Goal: Transaction & Acquisition: Obtain resource

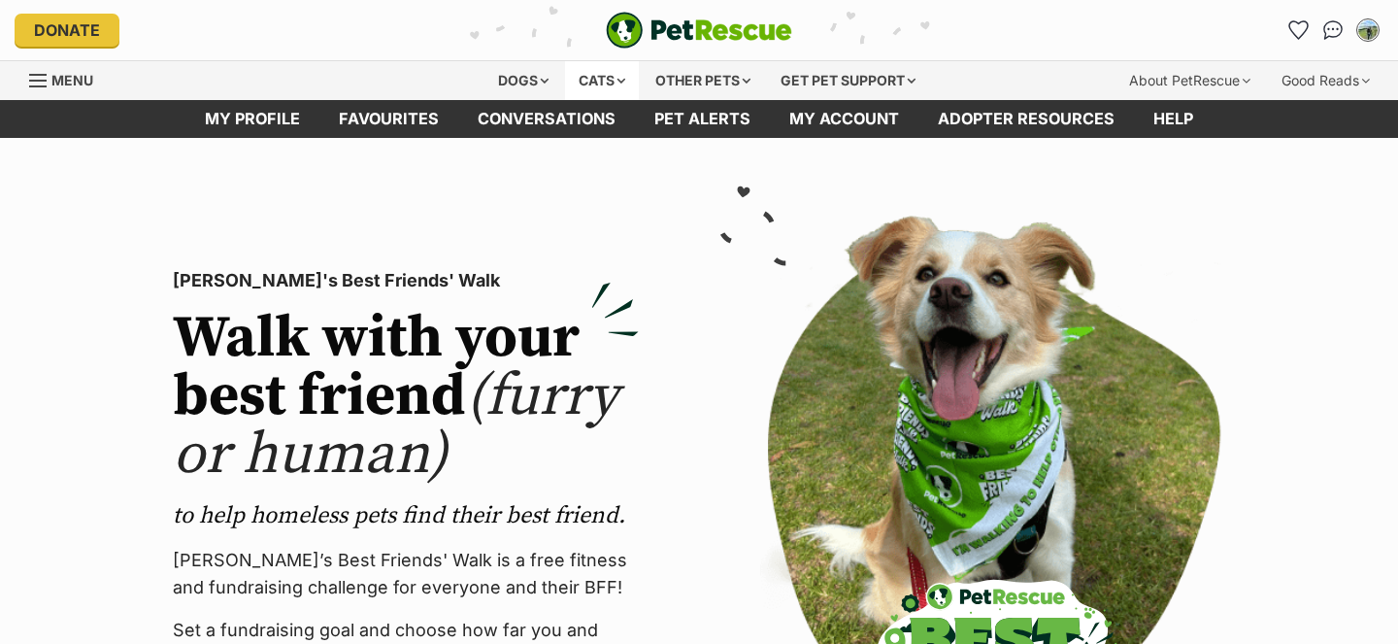
click at [596, 84] on div "Cats" at bounding box center [602, 80] width 74 height 39
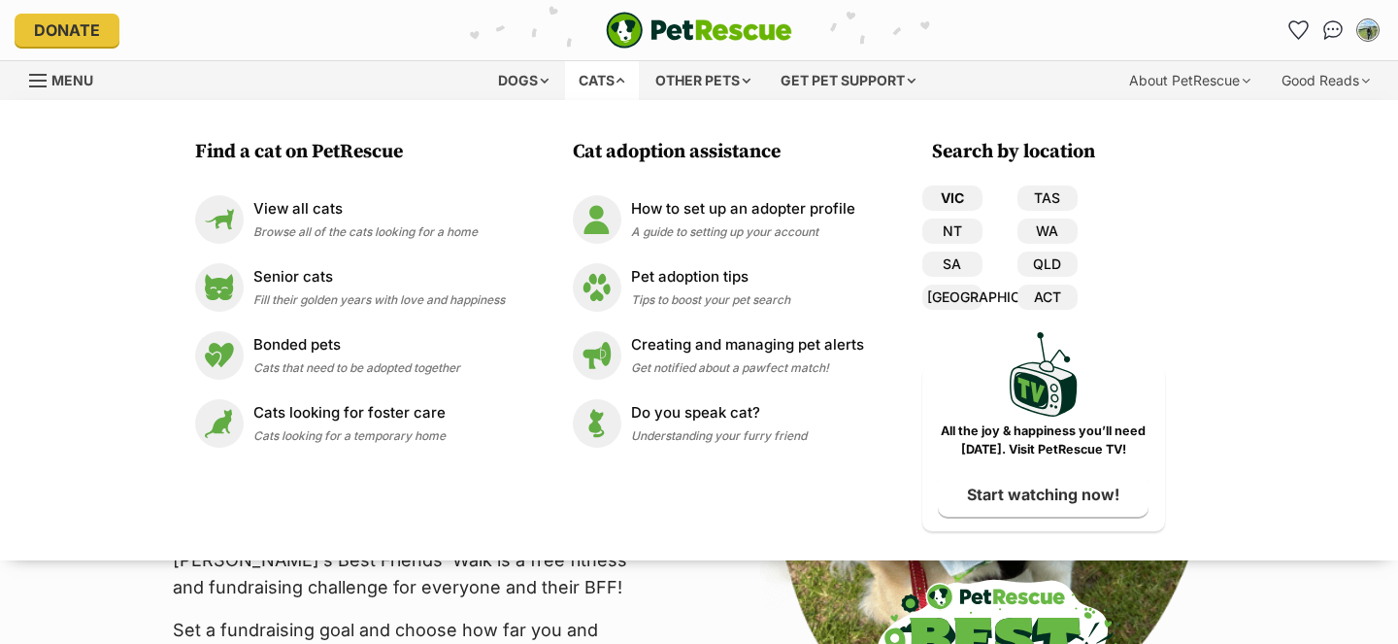
click at [949, 197] on link "VIC" at bounding box center [952, 197] width 60 height 25
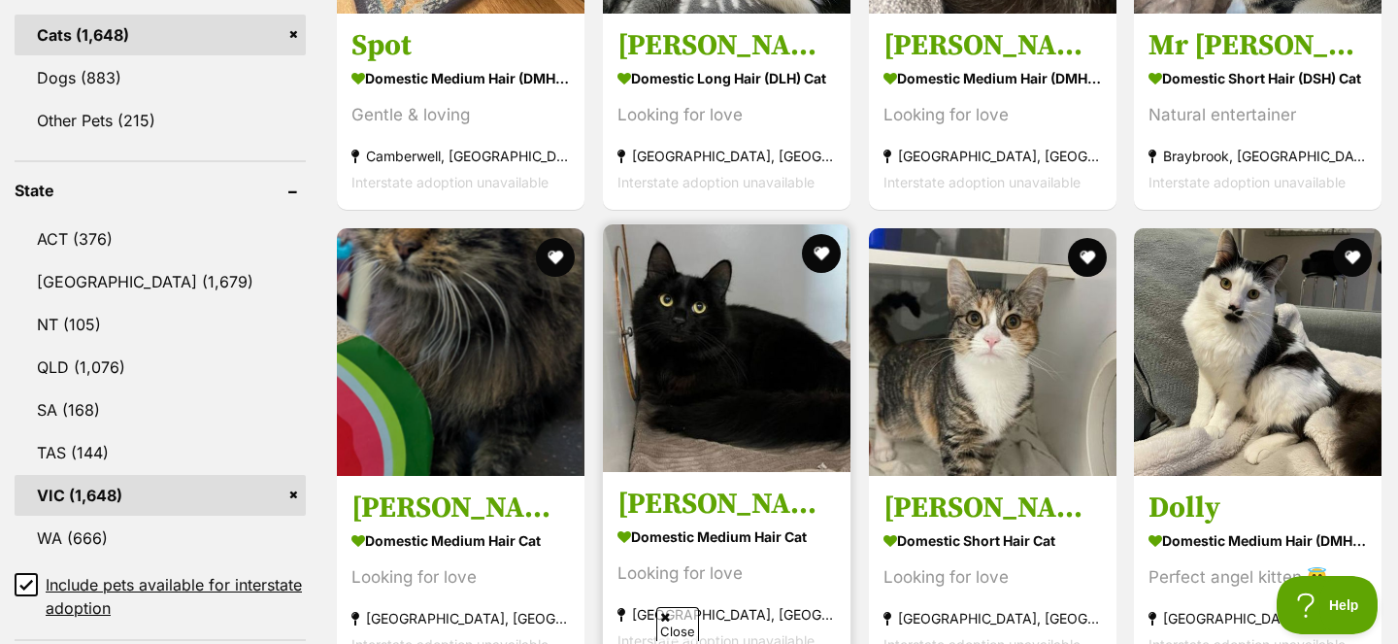
click at [727, 392] on img at bounding box center [727, 348] width 248 height 248
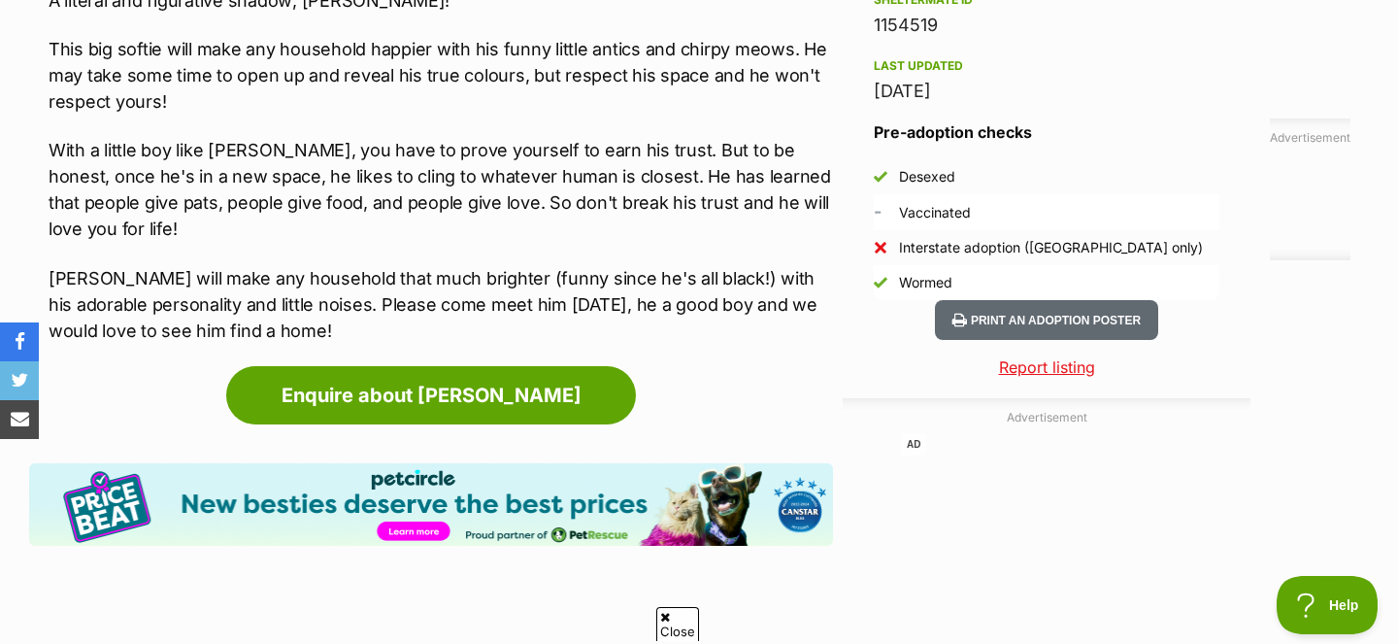
scroll to position [1880, 0]
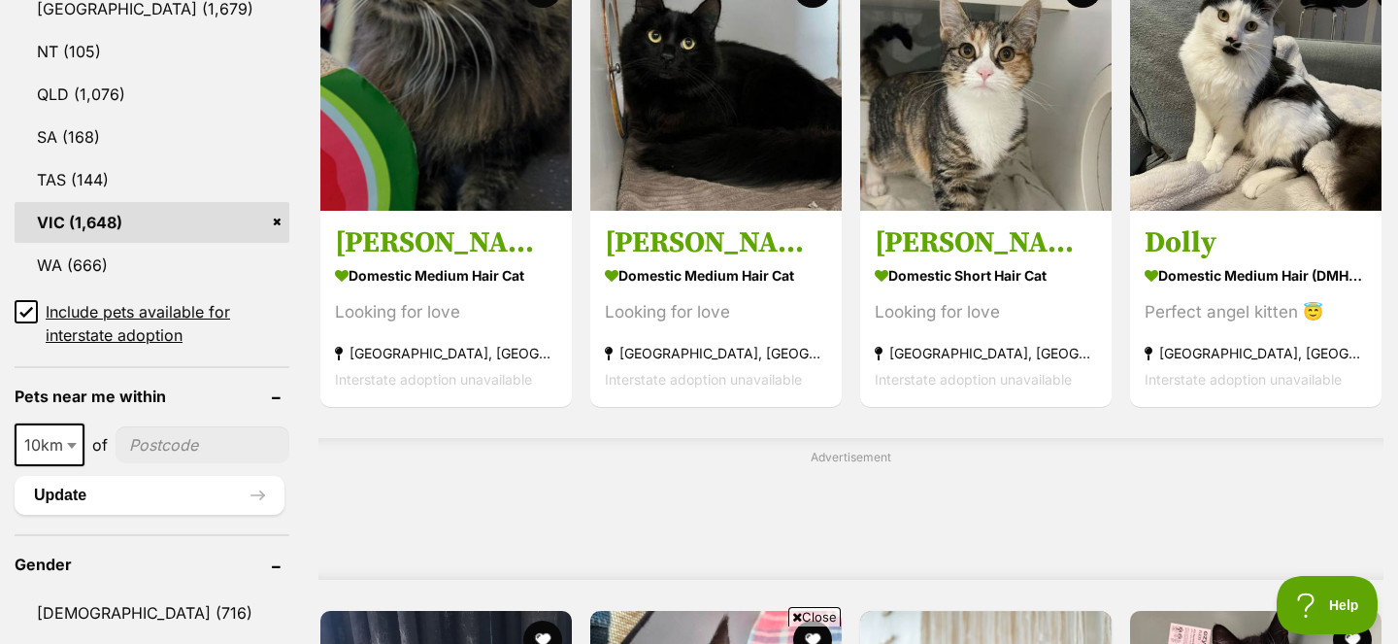
scroll to position [991, 0]
